Goal: Task Accomplishment & Management: Manage account settings

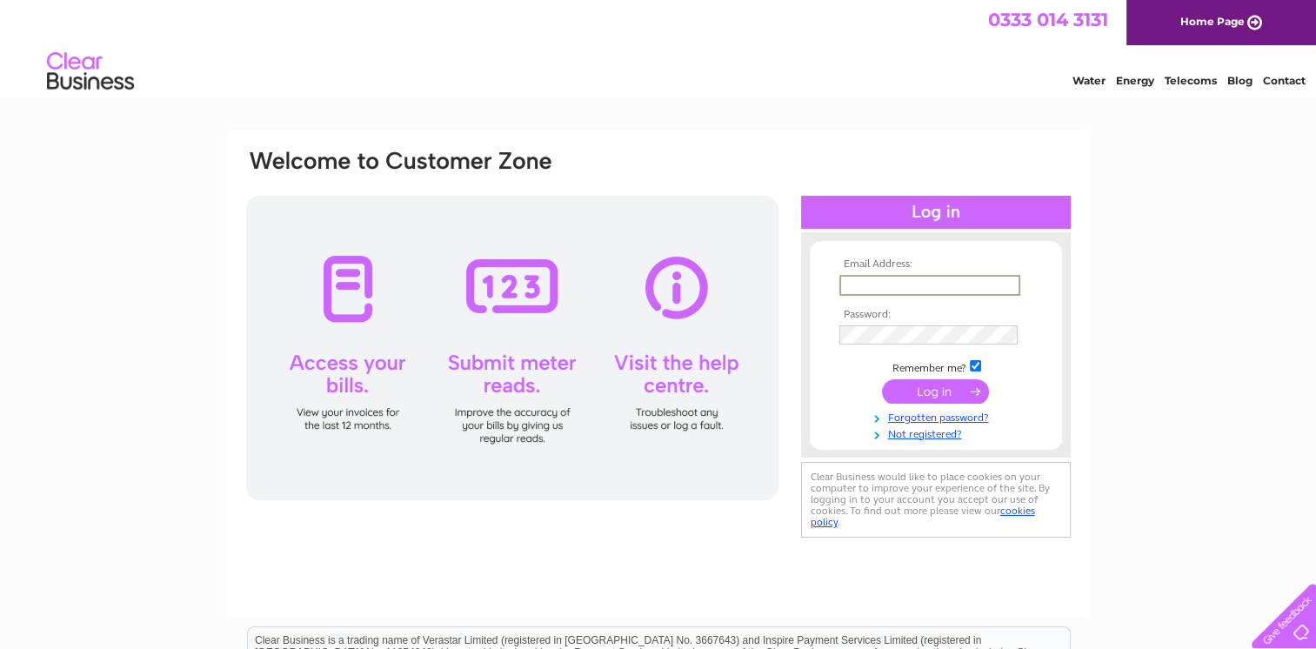
click at [870, 283] on input "text" at bounding box center [929, 285] width 181 height 21
type input "willie.martin@ntlworld.com"
click at [943, 390] on input "submit" at bounding box center [935, 389] width 107 height 24
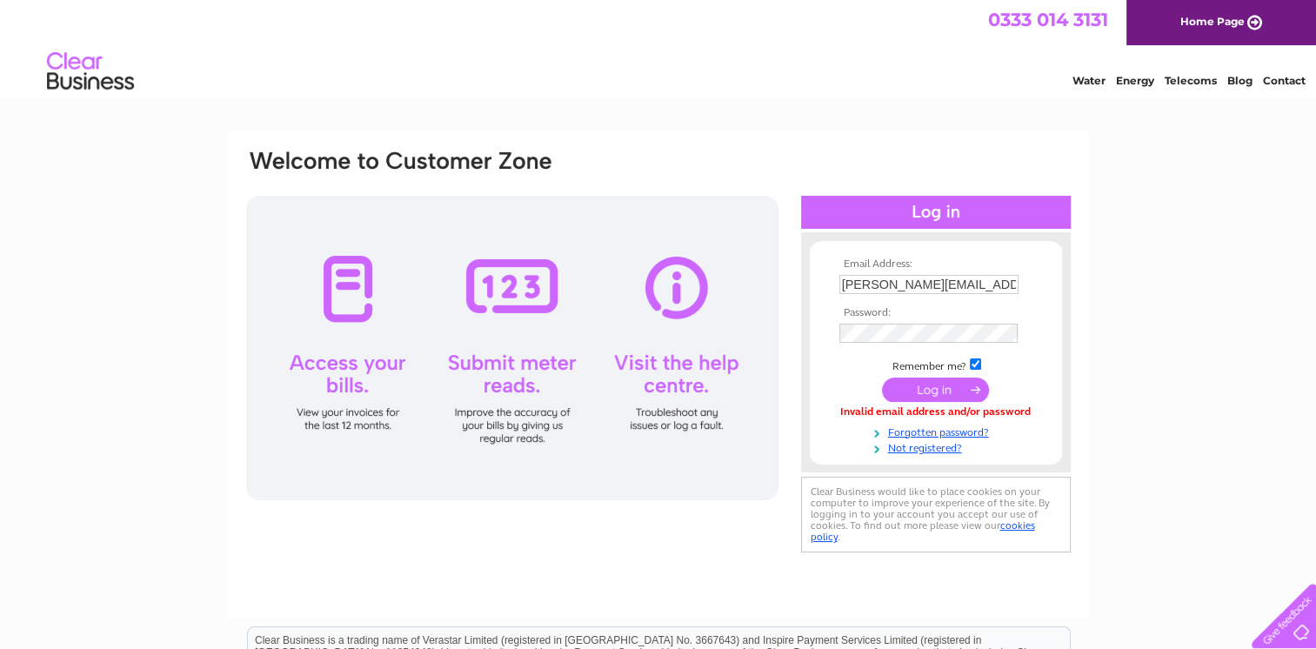
click at [947, 385] on input "submit" at bounding box center [935, 389] width 107 height 24
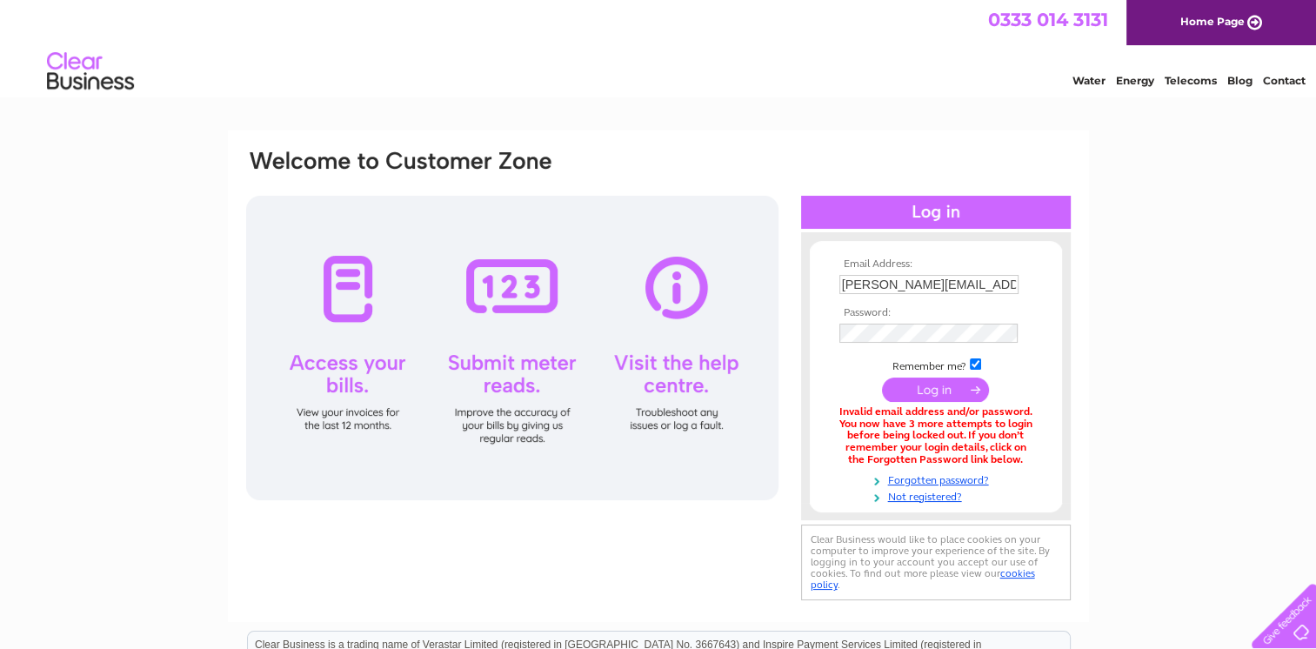
click at [939, 386] on input "submit" at bounding box center [935, 389] width 107 height 24
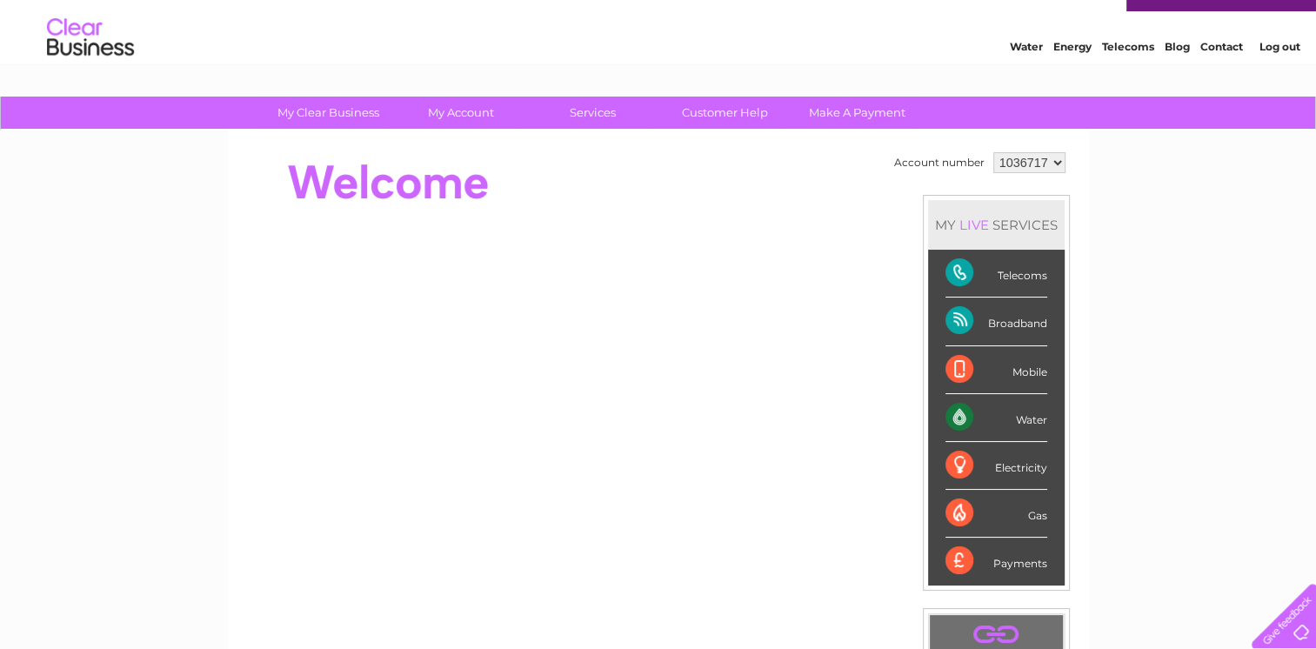
scroll to position [33, 0]
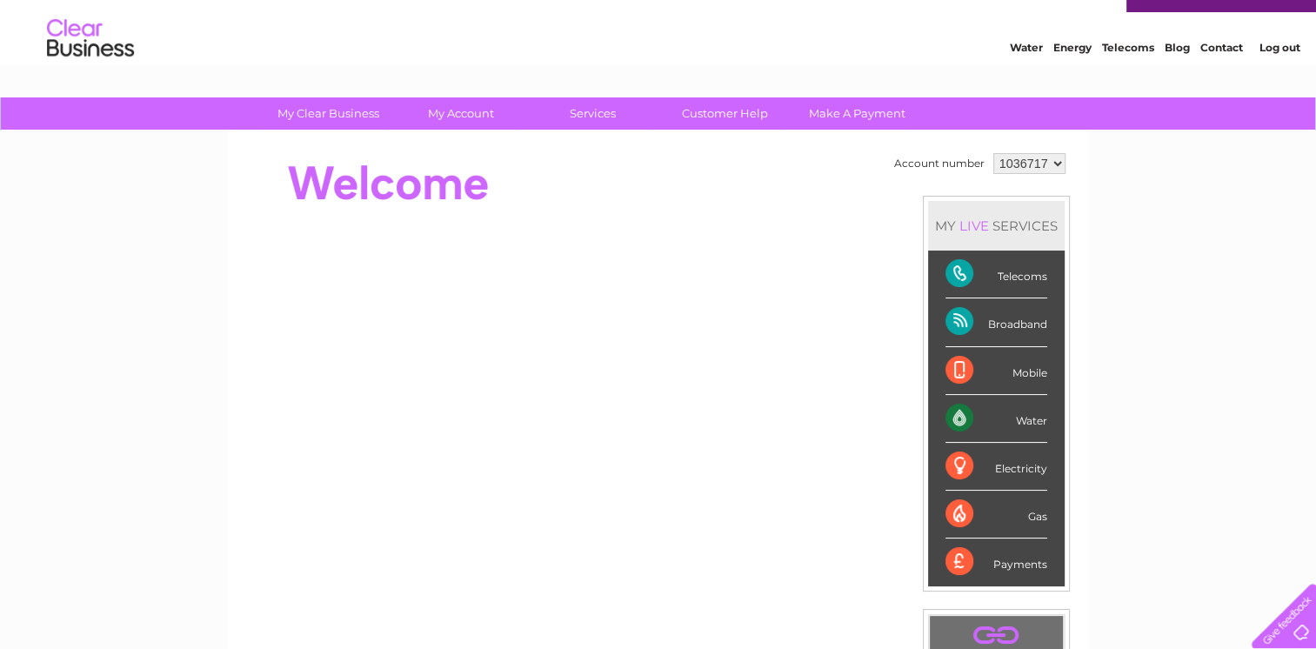
scroll to position [120, 0]
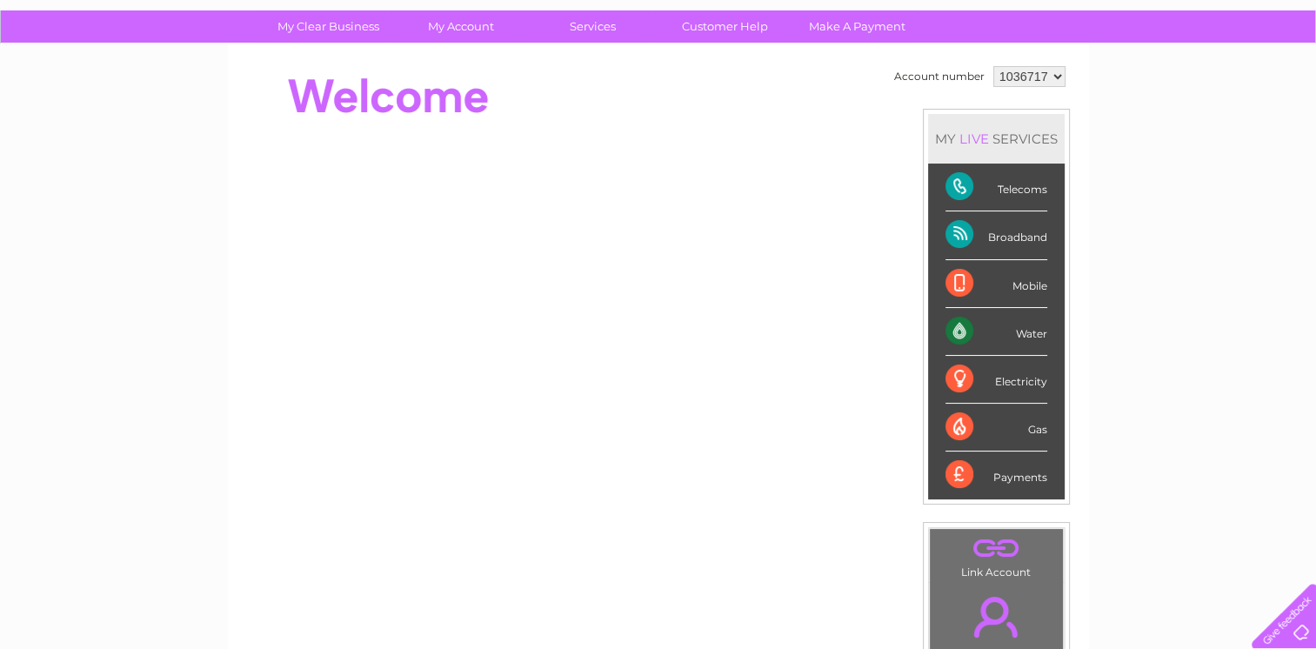
click at [990, 130] on div "MY LIVE SERVICES" at bounding box center [996, 139] width 137 height 50
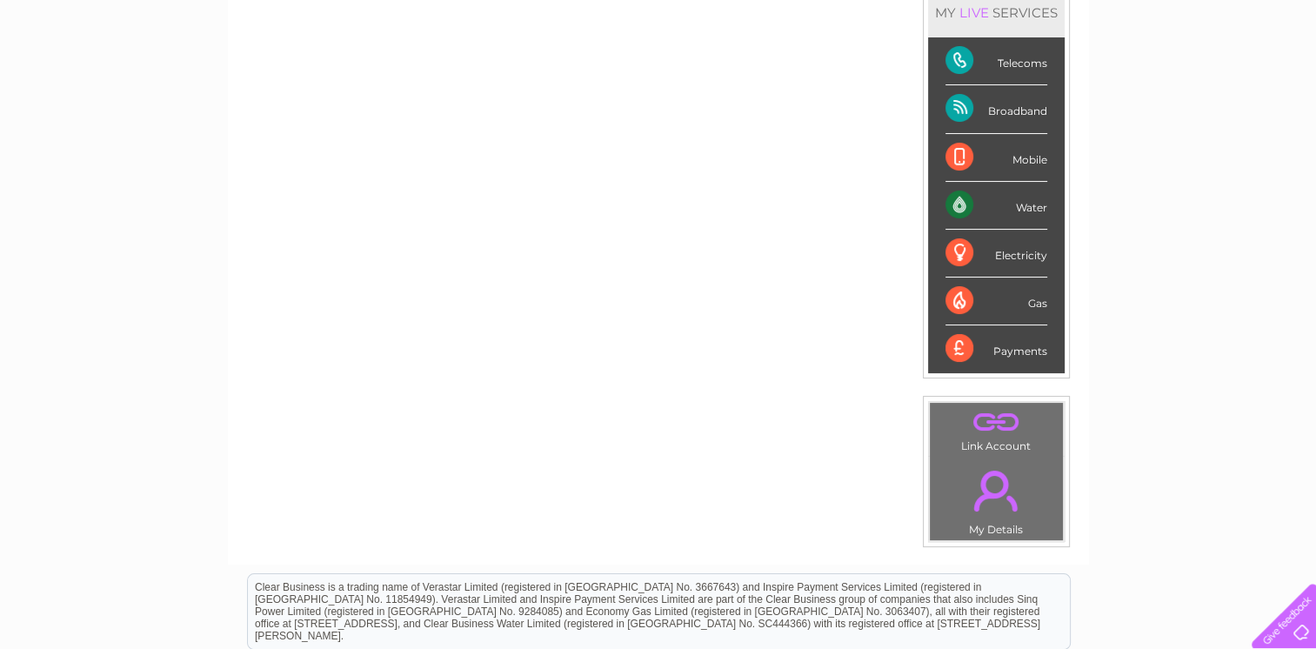
scroll to position [207, 0]
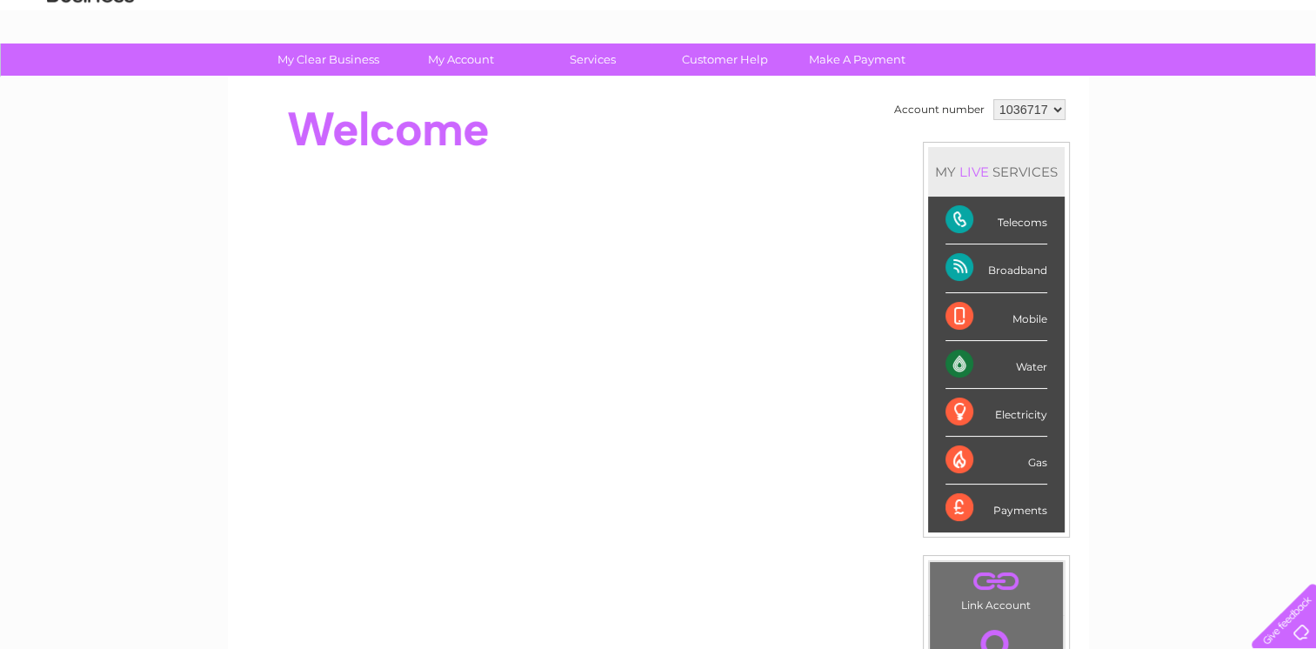
scroll to position [174, 0]
